Goal: Task Accomplishment & Management: Use online tool/utility

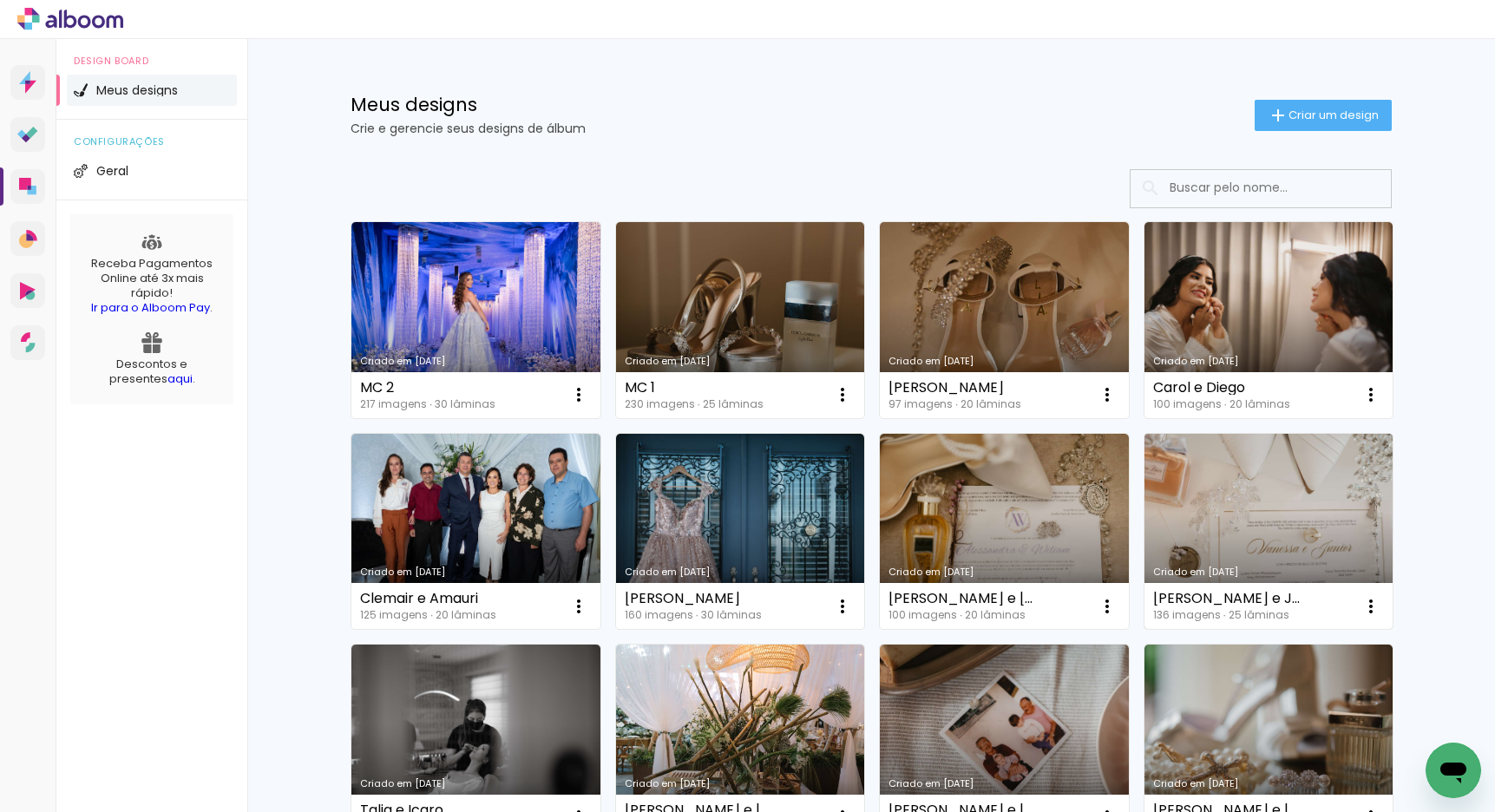
click at [1281, 527] on link "Criado em [DATE]" at bounding box center [1269, 532] width 249 height 196
